Goal: Task Accomplishment & Management: Use online tool/utility

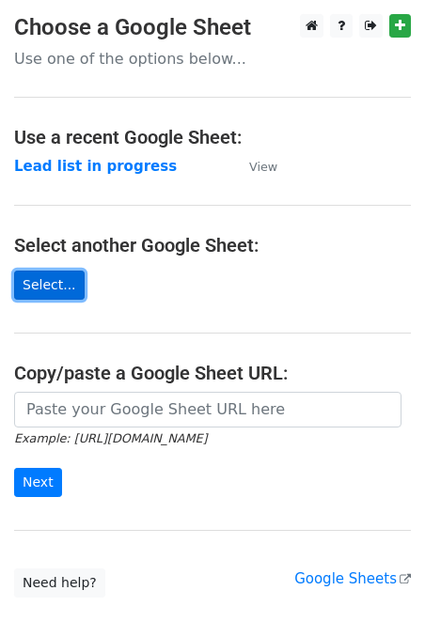
click at [61, 282] on link "Select..." at bounding box center [49, 285] width 70 height 29
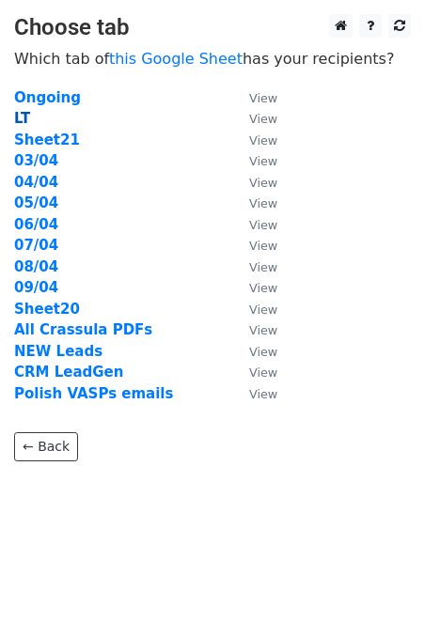
click at [22, 117] on strong "LT" at bounding box center [22, 118] width 16 height 17
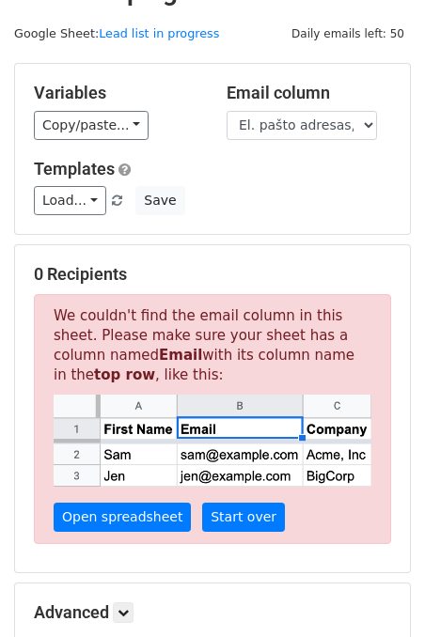
scroll to position [42, 0]
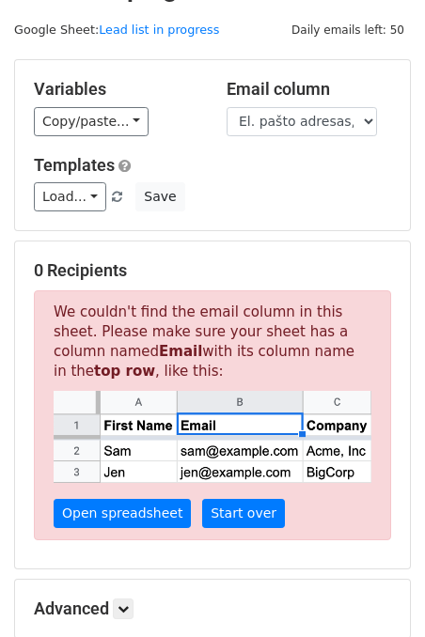
click at [232, 528] on p "We couldn't find the email column in this sheet. Please make sure your sheet ha…" at bounding box center [212, 415] width 357 height 251
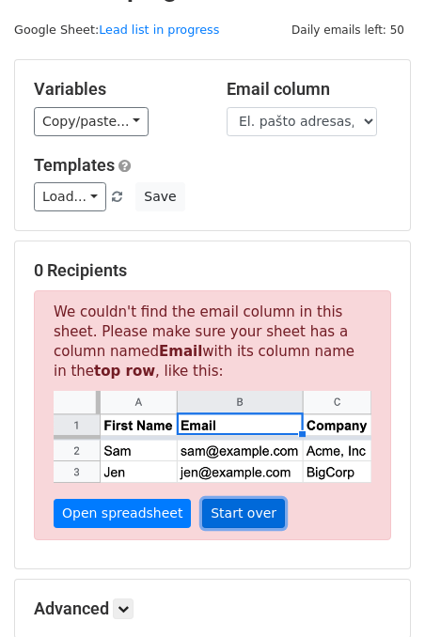
click at [236, 501] on link "Start over" at bounding box center [243, 513] width 83 height 29
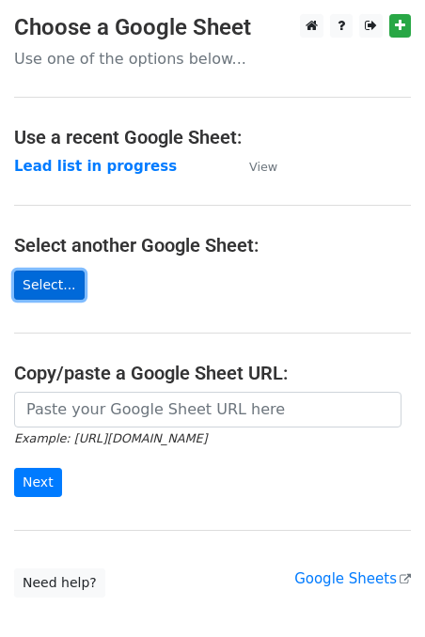
click at [54, 283] on link "Select..." at bounding box center [49, 285] width 70 height 29
click at [58, 294] on link "Select..." at bounding box center [49, 285] width 70 height 29
click at [257, 178] on main "Choose a Google Sheet Use one of the options below... Use a recent Google Sheet…" at bounding box center [212, 305] width 425 height 583
click at [266, 170] on small "View" at bounding box center [263, 167] width 28 height 14
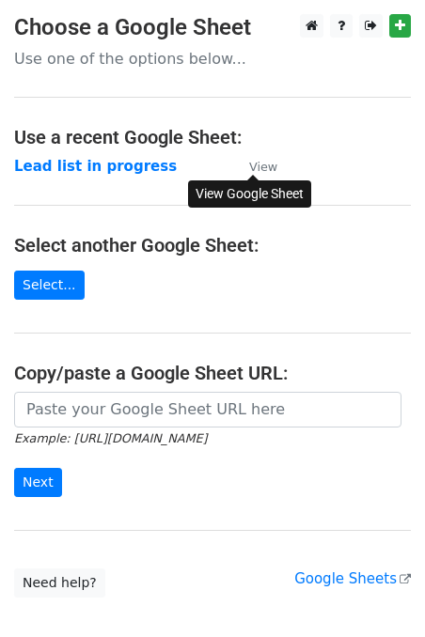
click at [207, 432] on small "Example: https://docs.google.com/spreadsheets/d/abc/edit" at bounding box center [110, 438] width 193 height 14
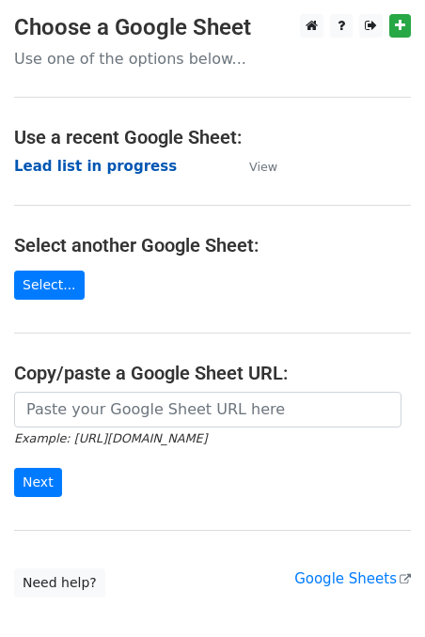
click at [132, 165] on strong "Lead list in progress" at bounding box center [95, 166] width 163 height 17
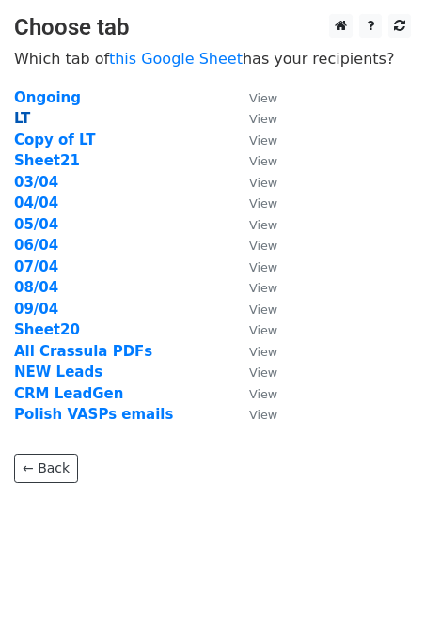
click at [17, 119] on strong "LT" at bounding box center [22, 118] width 16 height 17
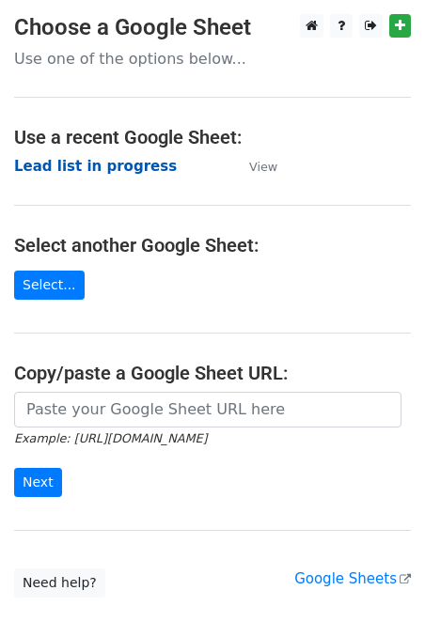
click at [91, 163] on strong "Lead list in progress" at bounding box center [95, 166] width 163 height 17
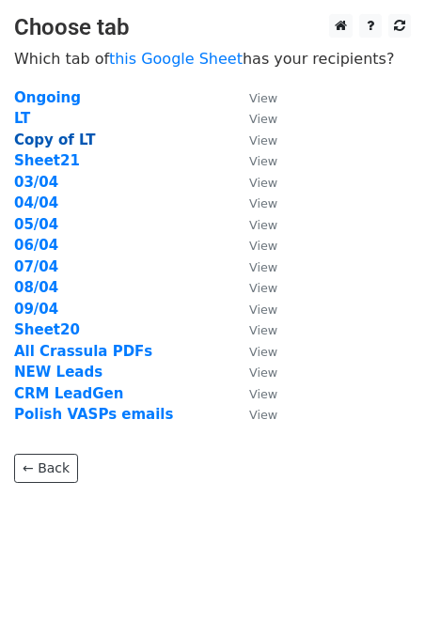
click at [59, 144] on strong "Copy of LT" at bounding box center [54, 140] width 81 height 17
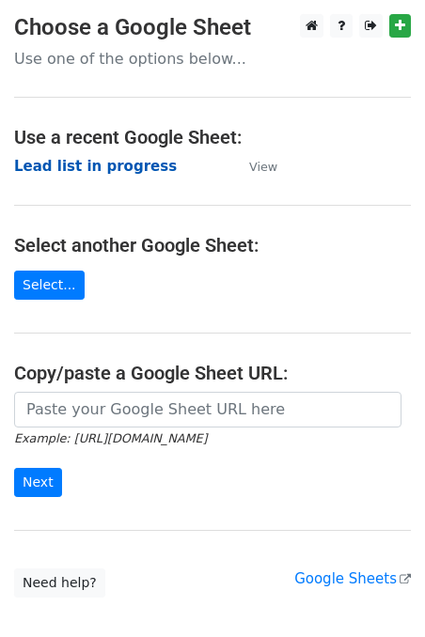
click at [89, 173] on strong "Lead list in progress" at bounding box center [95, 166] width 163 height 17
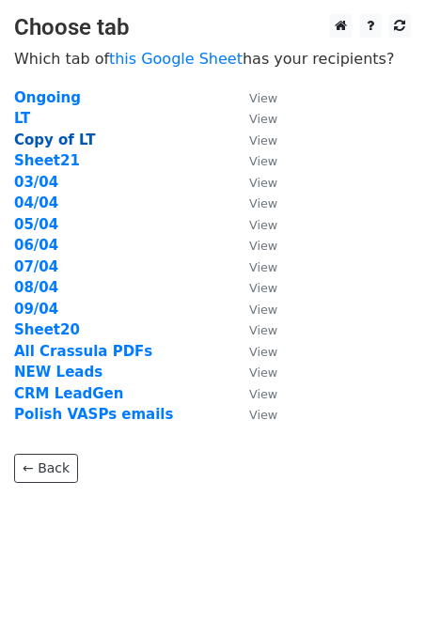
click at [59, 137] on strong "Copy of LT" at bounding box center [54, 140] width 81 height 17
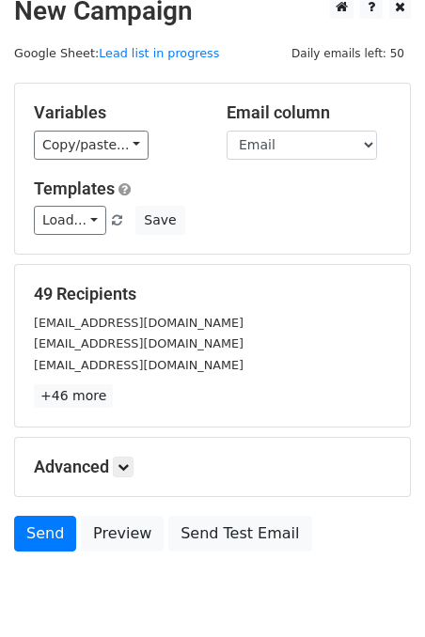
scroll to position [33, 0]
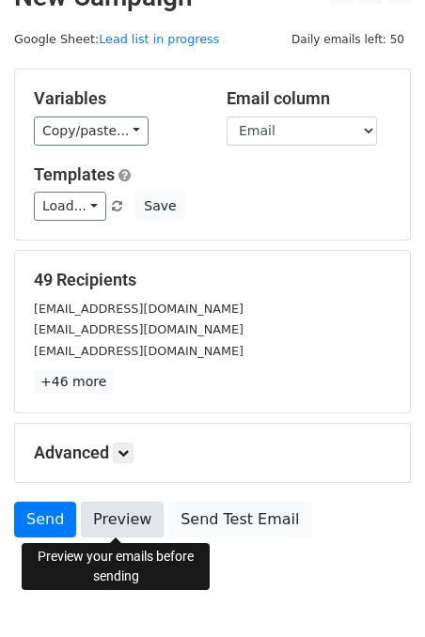
click at [107, 524] on link "Preview" at bounding box center [122, 520] width 83 height 36
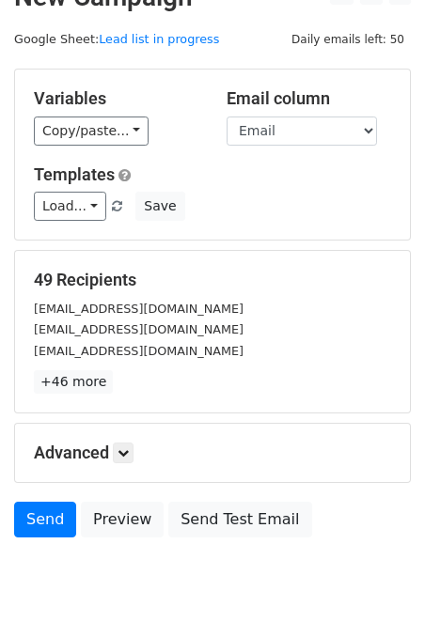
click at [178, 375] on p "+46 more" at bounding box center [212, 381] width 357 height 23
click at [161, 300] on div "[EMAIL_ADDRESS][DOMAIN_NAME]" at bounding box center [212, 309] width 385 height 22
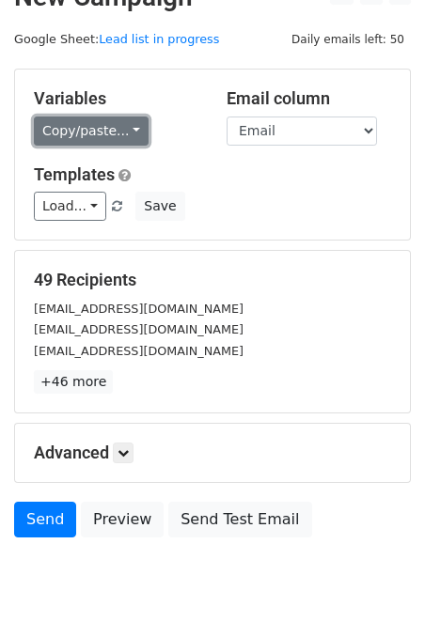
click at [119, 129] on link "Copy/paste..." at bounding box center [91, 130] width 115 height 29
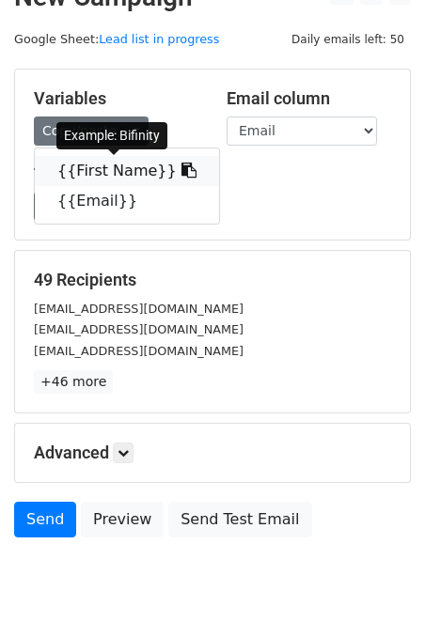
click at [122, 161] on link "{{First Name}}" at bounding box center [127, 171] width 184 height 30
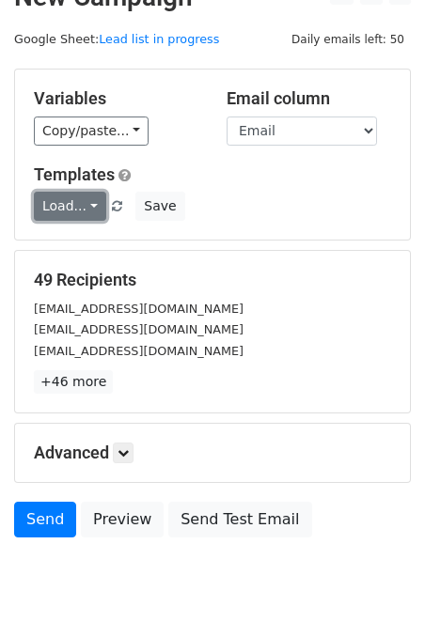
click at [88, 202] on link "Load..." at bounding box center [70, 206] width 72 height 29
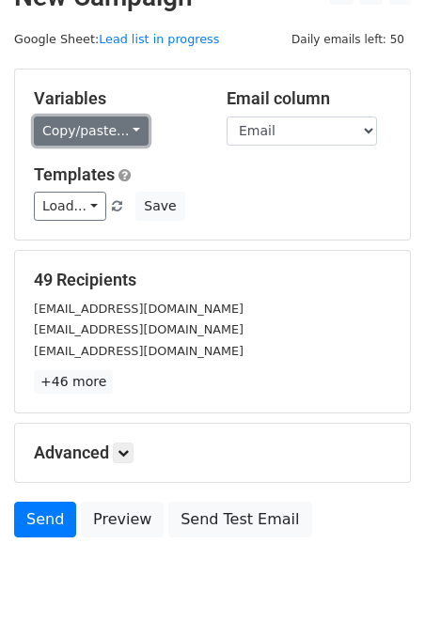
click at [124, 130] on link "Copy/paste..." at bounding box center [91, 130] width 115 height 29
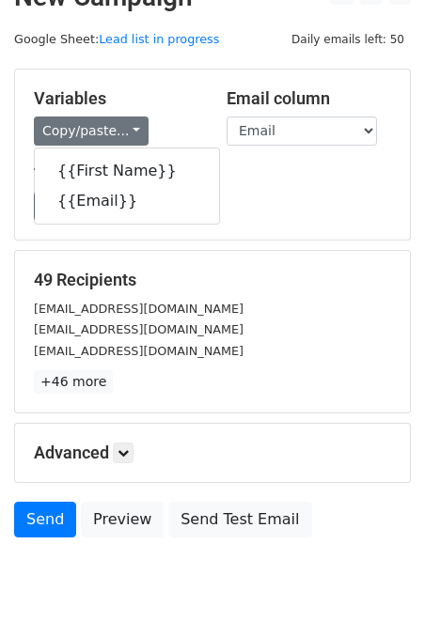
click at [273, 164] on h5 "Templates" at bounding box center [212, 174] width 357 height 21
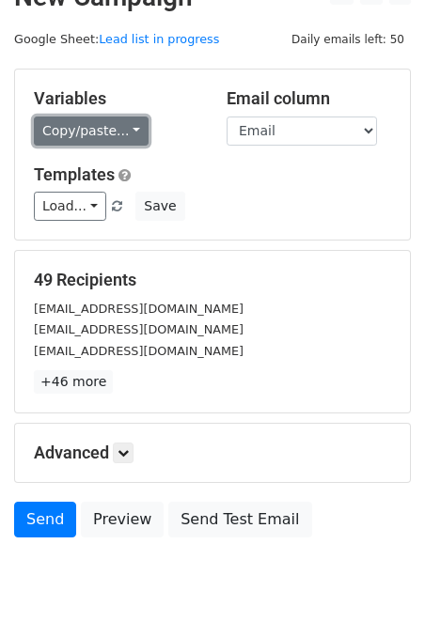
click at [120, 124] on link "Copy/paste..." at bounding box center [91, 130] width 115 height 29
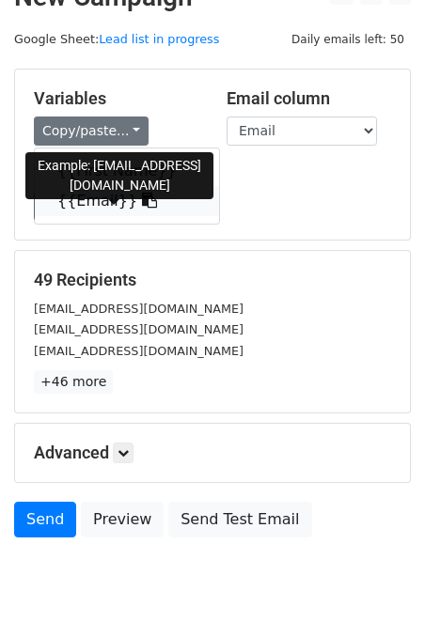
click at [117, 193] on link "{{Email}}" at bounding box center [127, 201] width 184 height 30
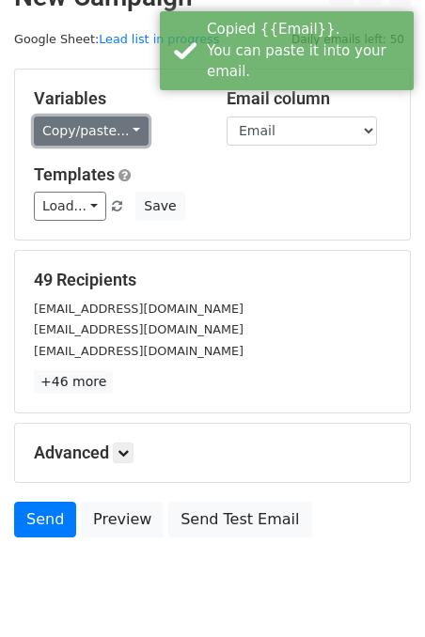
click at [115, 141] on link "Copy/paste..." at bounding box center [91, 130] width 115 height 29
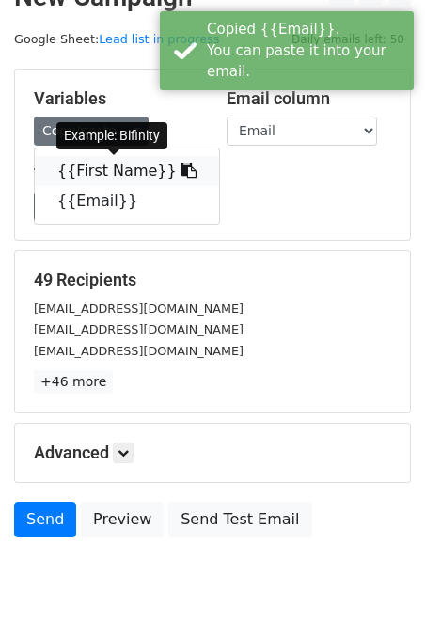
click at [109, 175] on link "{{First Name}}" at bounding box center [127, 171] width 184 height 30
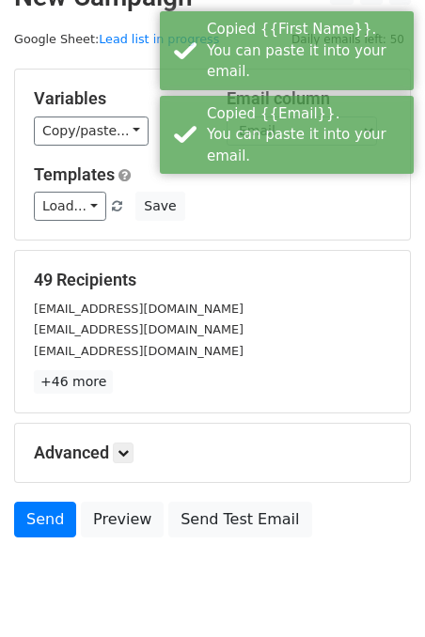
click at [252, 211] on div "Load... No templates saved Save" at bounding box center [212, 206] width 385 height 29
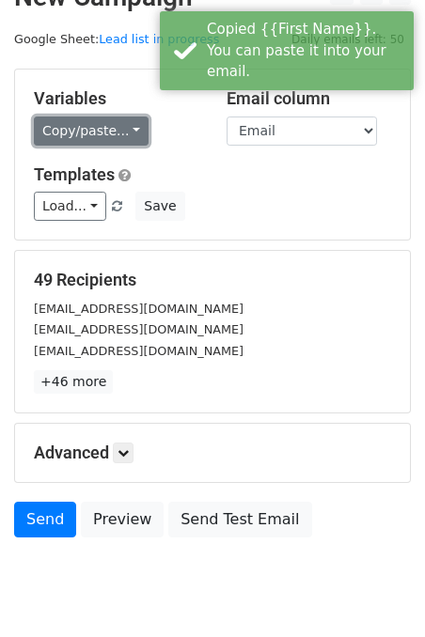
click at [88, 135] on link "Copy/paste..." at bounding box center [91, 130] width 115 height 29
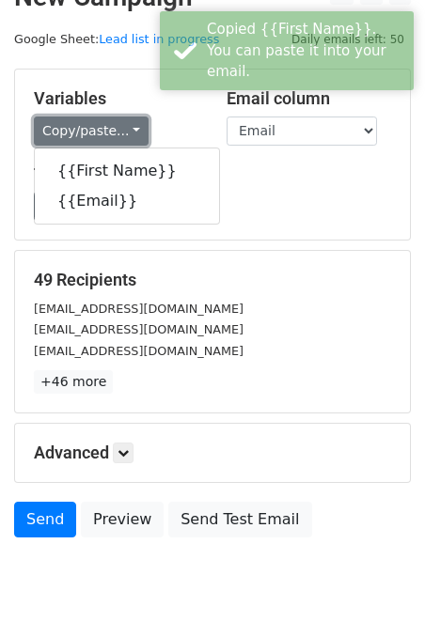
click at [88, 133] on link "Copy/paste..." at bounding box center [91, 130] width 115 height 29
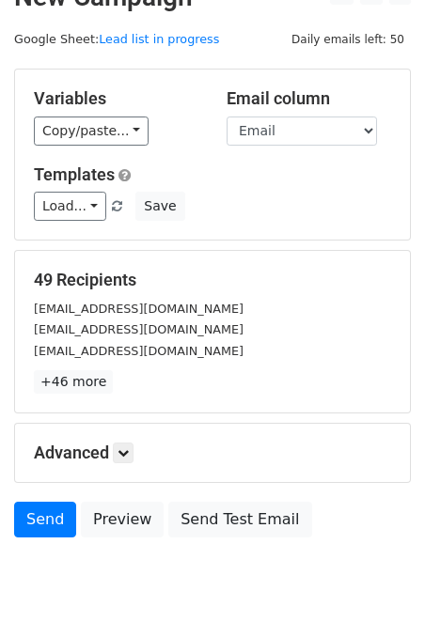
click at [236, 308] on div "[EMAIL_ADDRESS][DOMAIN_NAME]" at bounding box center [212, 309] width 385 height 22
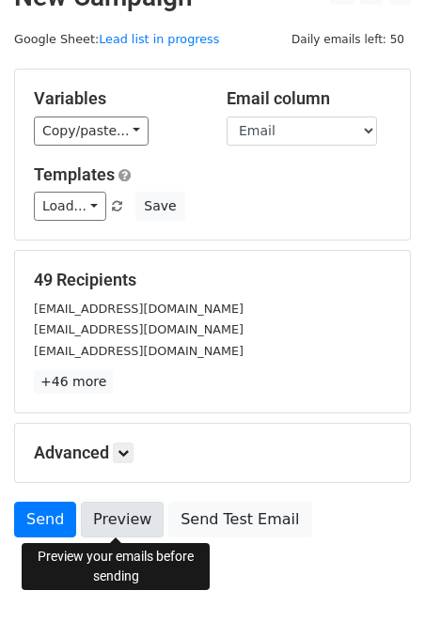
click at [110, 522] on link "Preview" at bounding box center [122, 520] width 83 height 36
click at [165, 350] on div "[EMAIL_ADDRESS][DOMAIN_NAME]" at bounding box center [212, 351] width 385 height 22
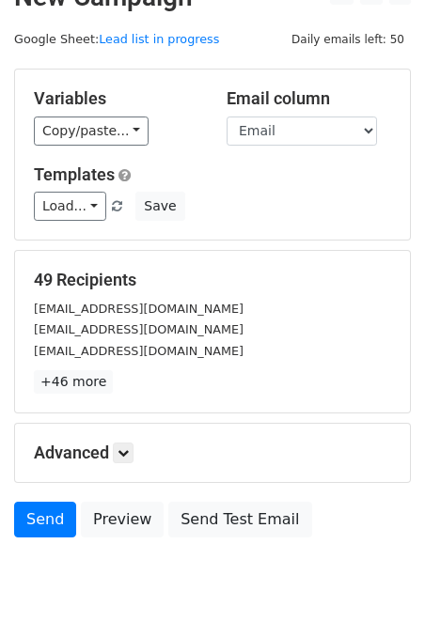
click at [116, 458] on h5 "Advanced" at bounding box center [212, 452] width 357 height 21
click at [121, 456] on icon at bounding box center [122, 452] width 11 height 11
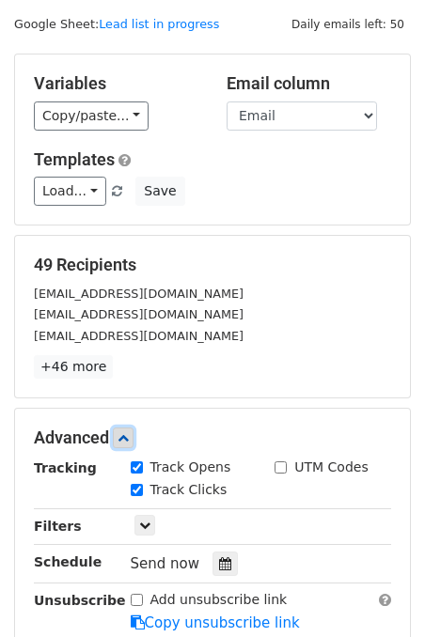
scroll to position [276, 0]
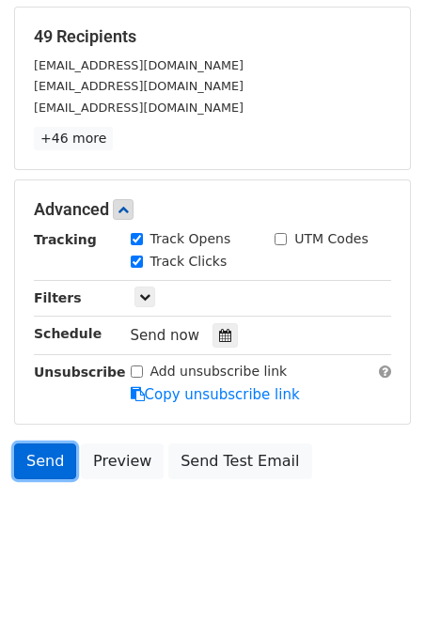
click at [36, 456] on link "Send" at bounding box center [45, 461] width 62 height 36
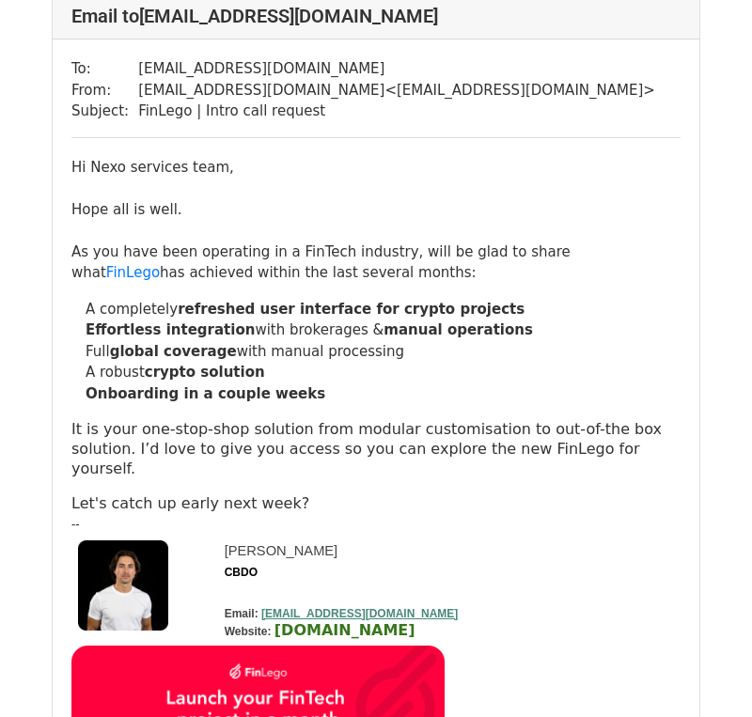
scroll to position [1078, 0]
